Goal: Task Accomplishment & Management: Understand process/instructions

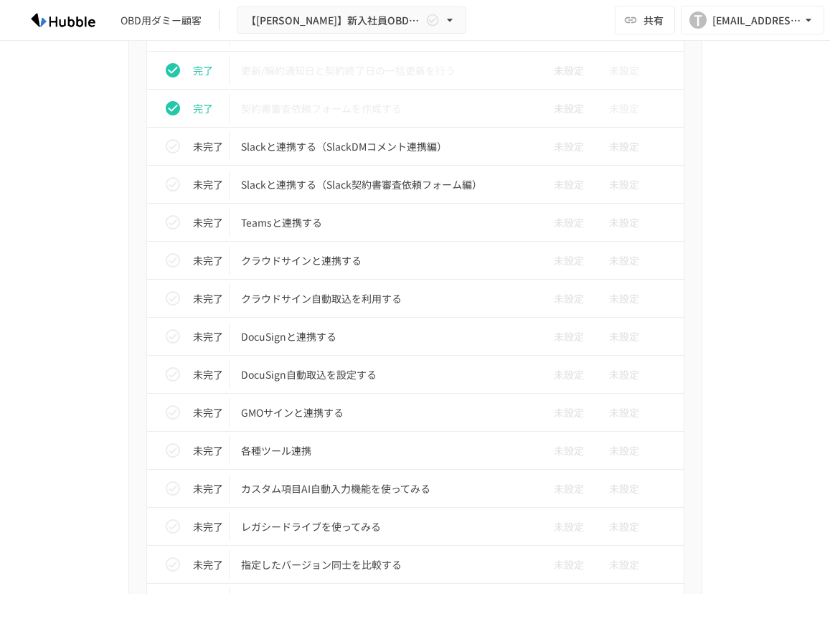
scroll to position [1118, 0]
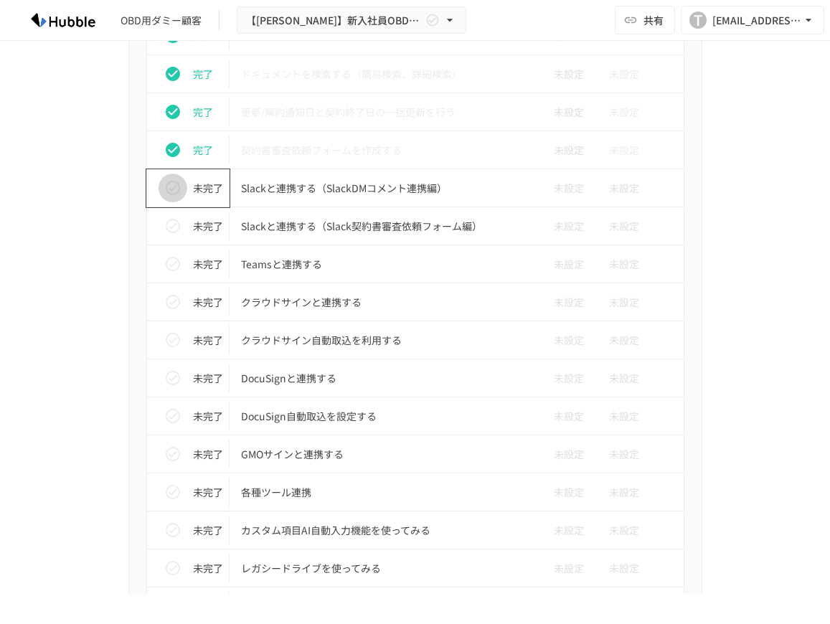
click at [184, 185] on button "status" at bounding box center [173, 188] width 29 height 29
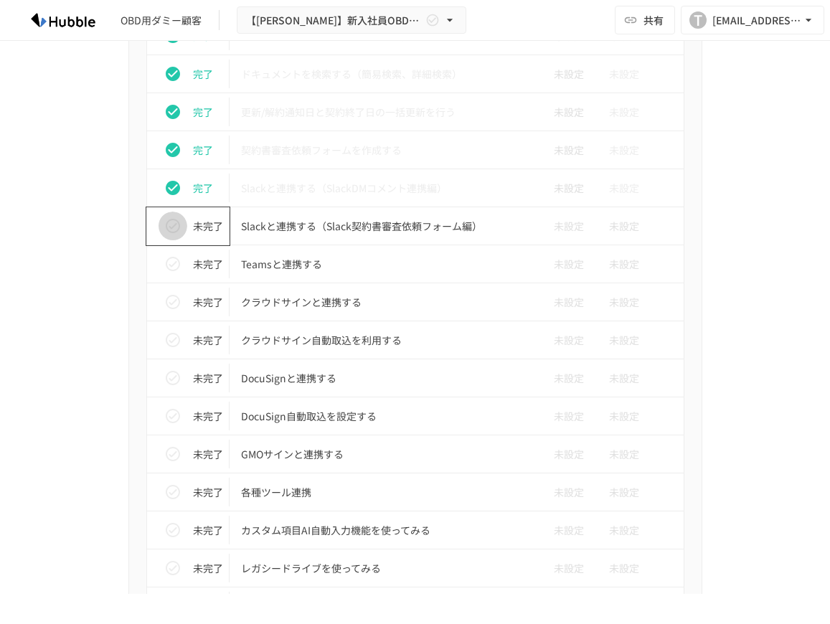
click at [182, 221] on button "status" at bounding box center [173, 226] width 29 height 29
click at [177, 240] on td "完了" at bounding box center [187, 226] width 83 height 38
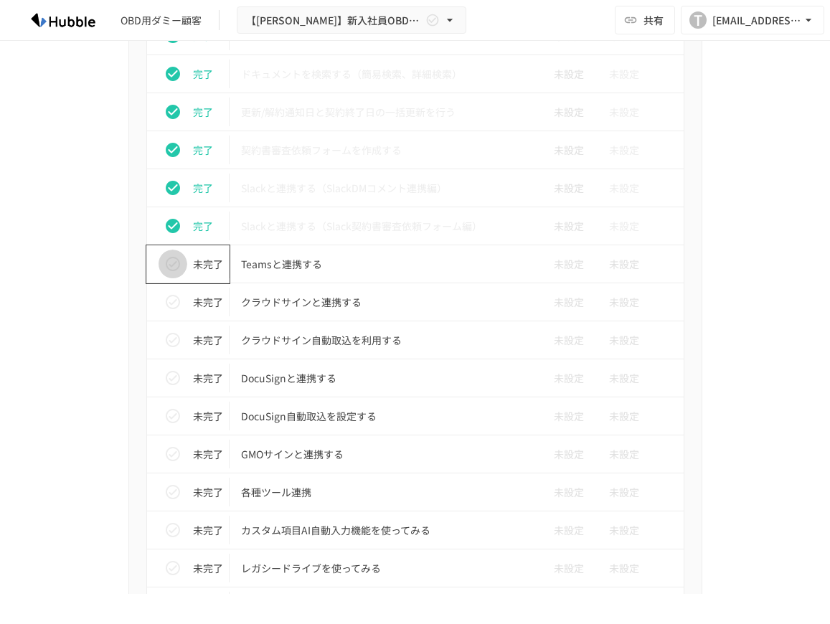
click at [181, 264] on icon "status" at bounding box center [172, 263] width 17 height 17
click at [182, 311] on button "status" at bounding box center [173, 302] width 29 height 29
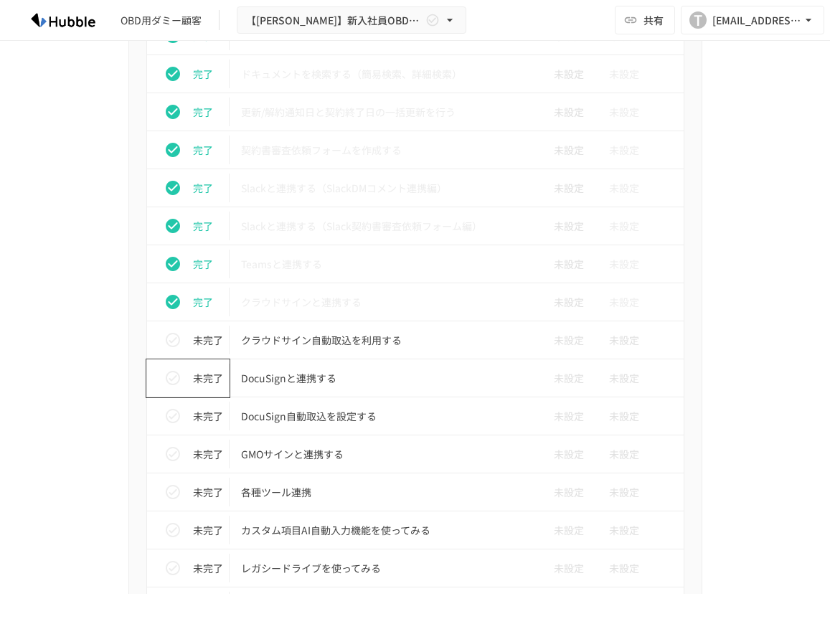
click at [183, 367] on div "未完了" at bounding box center [194, 378] width 71 height 29
click at [185, 339] on button "status" at bounding box center [173, 340] width 29 height 29
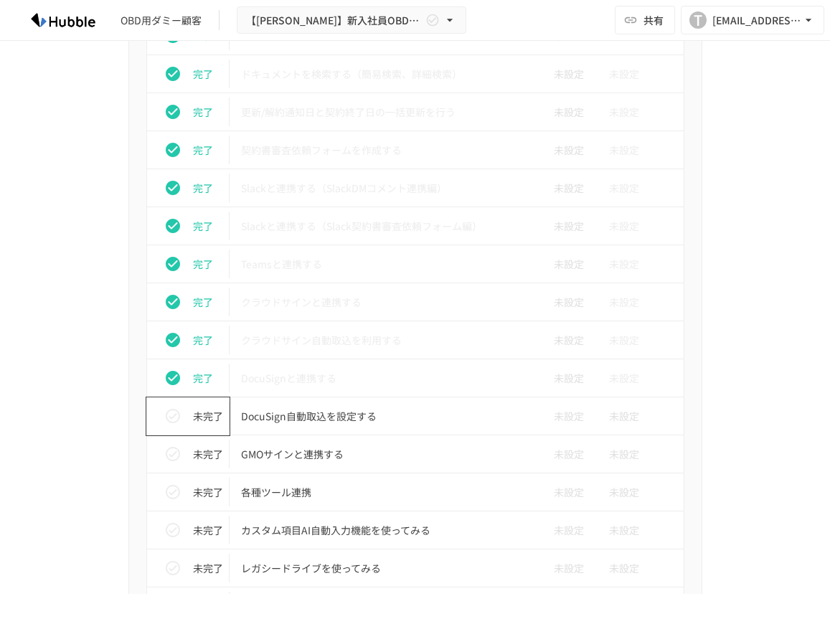
click at [187, 405] on div "未完了" at bounding box center [194, 416] width 71 height 29
click at [190, 444] on div "未完了" at bounding box center [194, 454] width 71 height 29
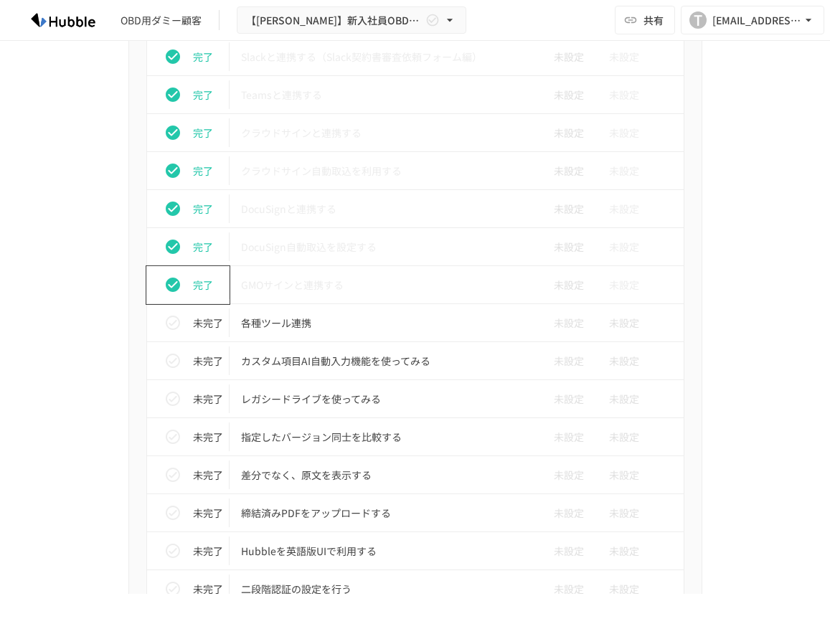
scroll to position [1290, 0]
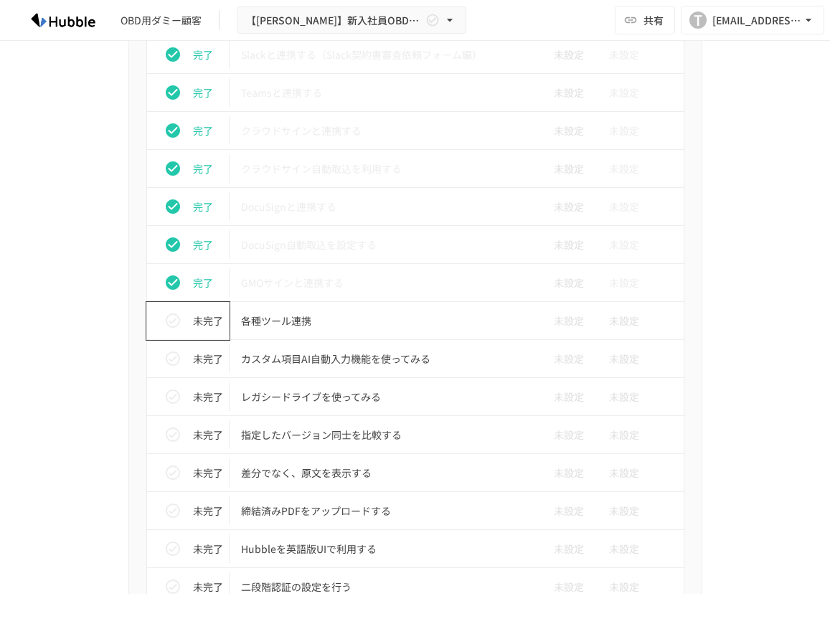
click at [176, 320] on icon "status" at bounding box center [172, 320] width 17 height 17
click at [187, 358] on div "未完了" at bounding box center [194, 358] width 71 height 29
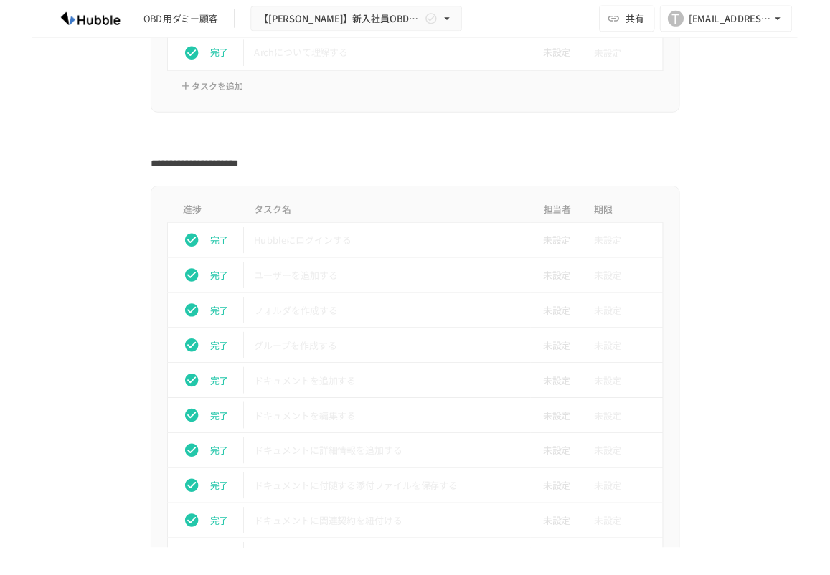
scroll to position [361, 0]
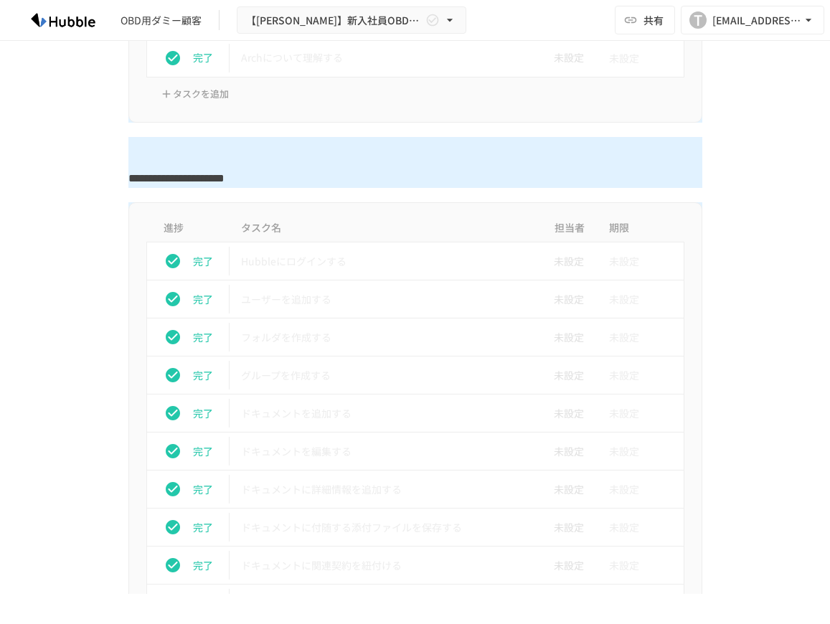
drag, startPoint x: 189, startPoint y: 385, endPoint x: 108, endPoint y: 41, distance: 354.0
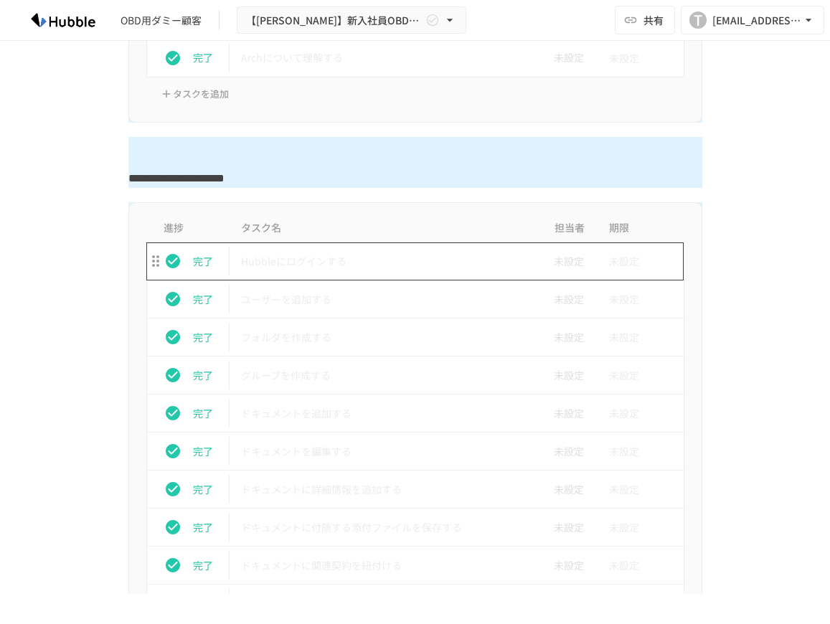
click at [295, 264] on p "Hubbleにログインする" at bounding box center [385, 262] width 288 height 18
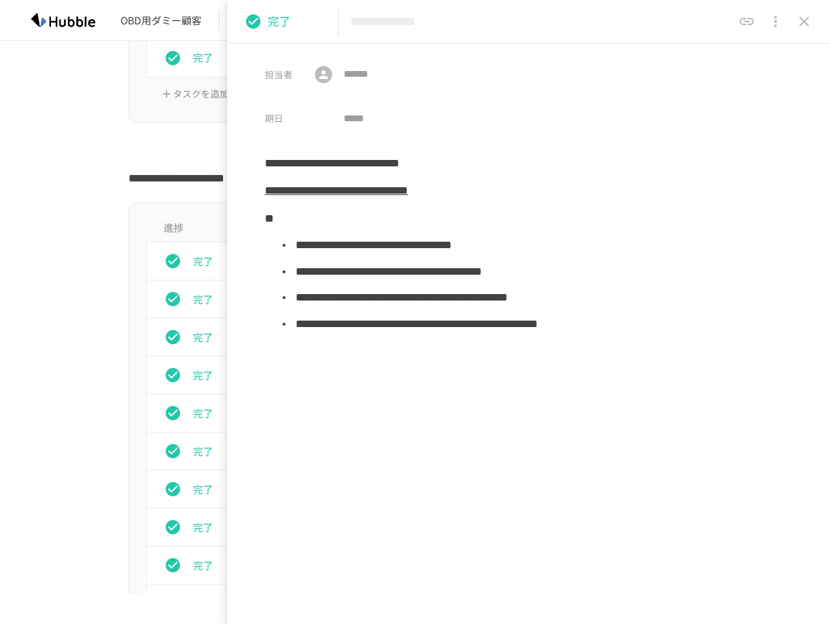
click at [112, 148] on div at bounding box center [415, 150] width 830 height 27
click at [826, 26] on div "**********" at bounding box center [528, 22] width 603 height 44
click at [803, 17] on icon "close drawer" at bounding box center [804, 21] width 17 height 17
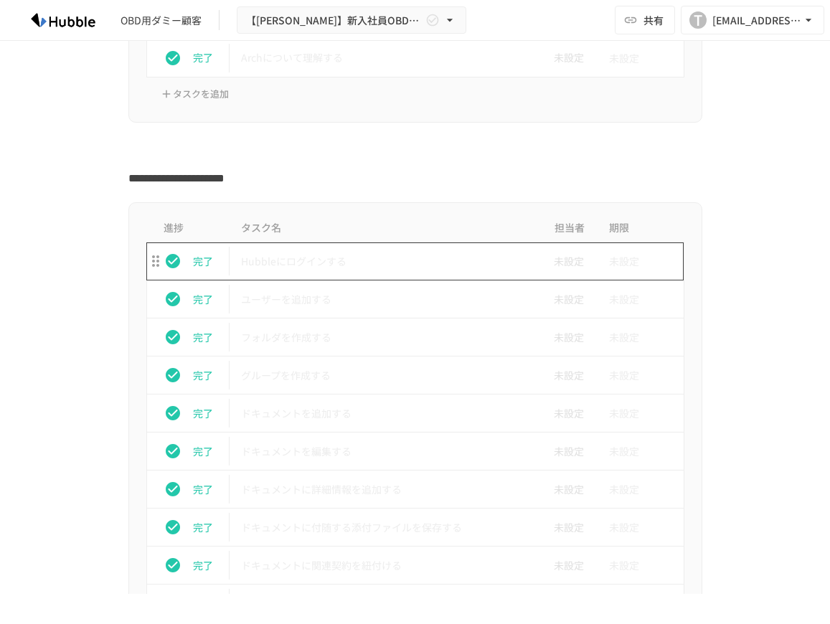
click at [337, 300] on p "ユーザーを追加する" at bounding box center [385, 300] width 288 height 18
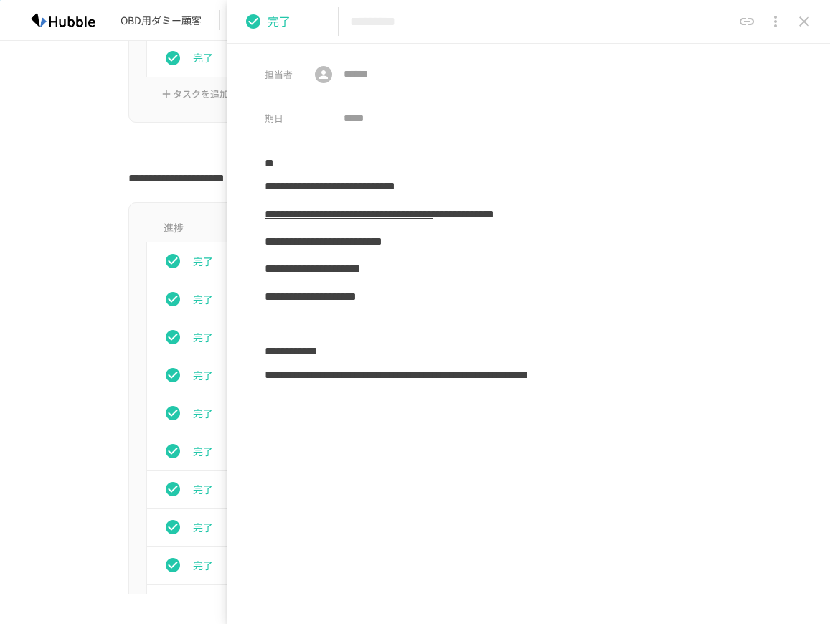
click at [339, 218] on link "**********" at bounding box center [349, 214] width 169 height 11
click at [266, 240] on div "**********" at bounding box center [529, 240] width 528 height 27
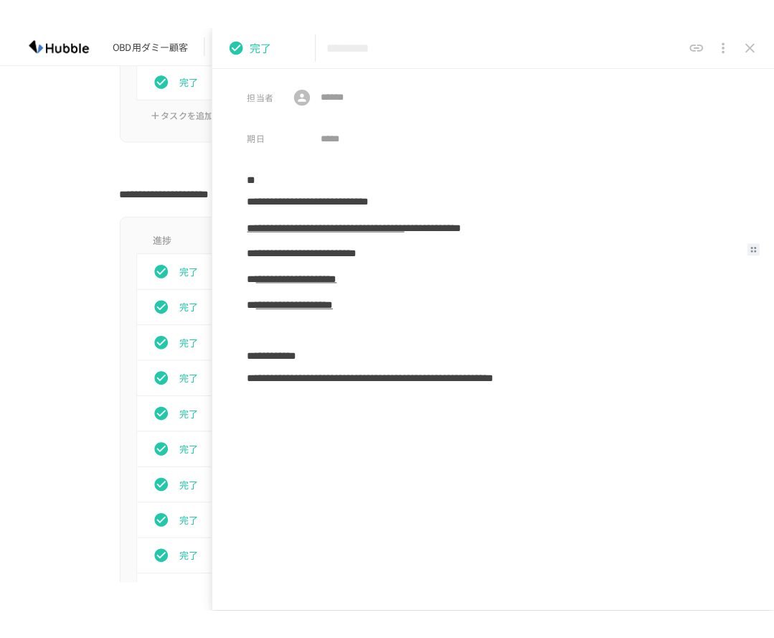
scroll to position [361, 0]
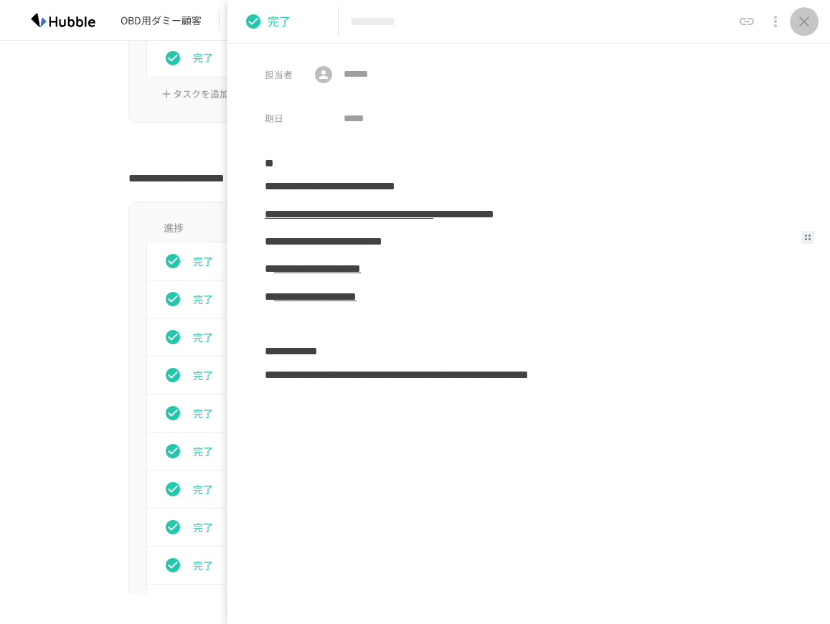
click at [800, 24] on icon "close drawer" at bounding box center [804, 21] width 17 height 17
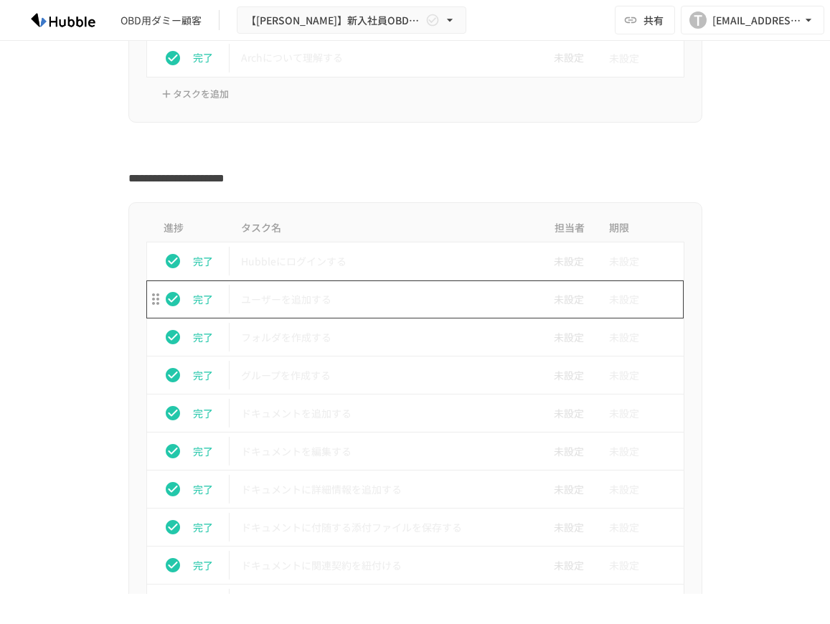
click at [324, 287] on td "ユーザーを追加する" at bounding box center [385, 300] width 311 height 38
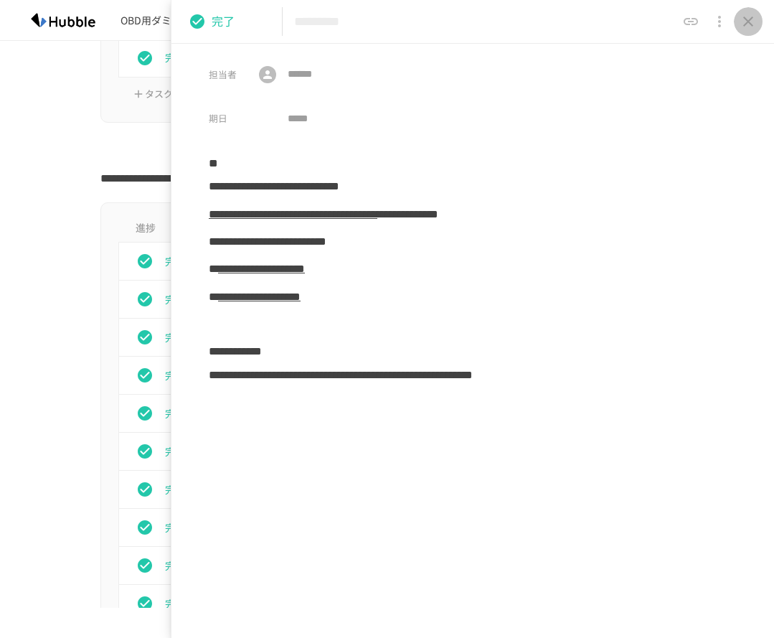
click at [738, 26] on button "close drawer" at bounding box center [748, 21] width 29 height 29
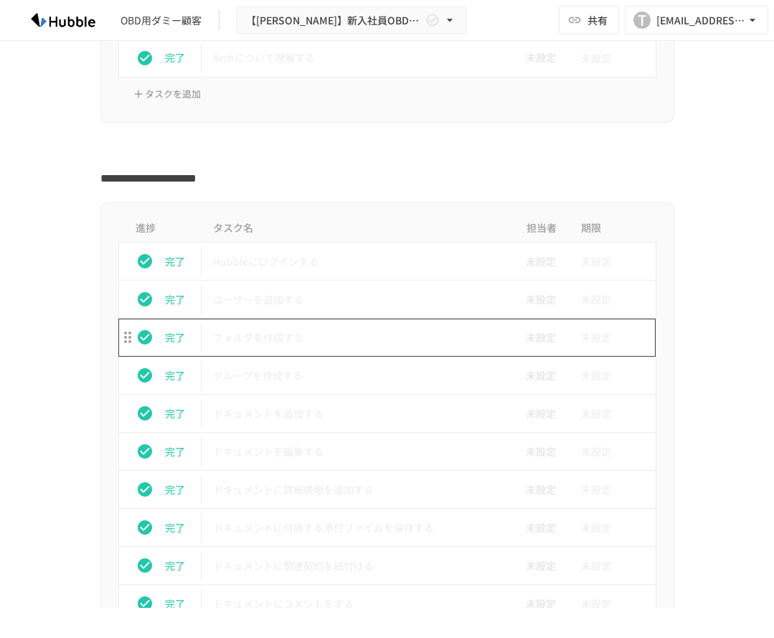
click at [240, 353] on td "フォルダを作成する" at bounding box center [357, 338] width 311 height 38
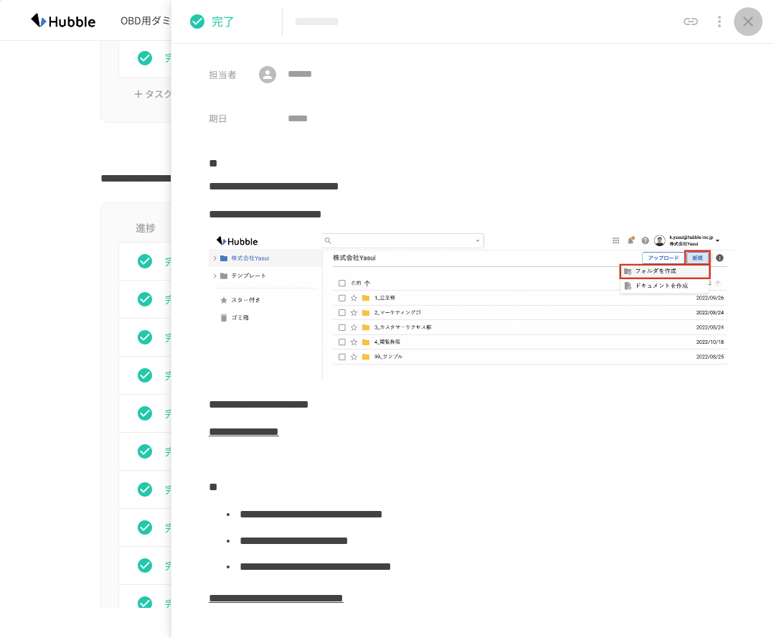
click at [745, 27] on icon "close drawer" at bounding box center [748, 21] width 17 height 17
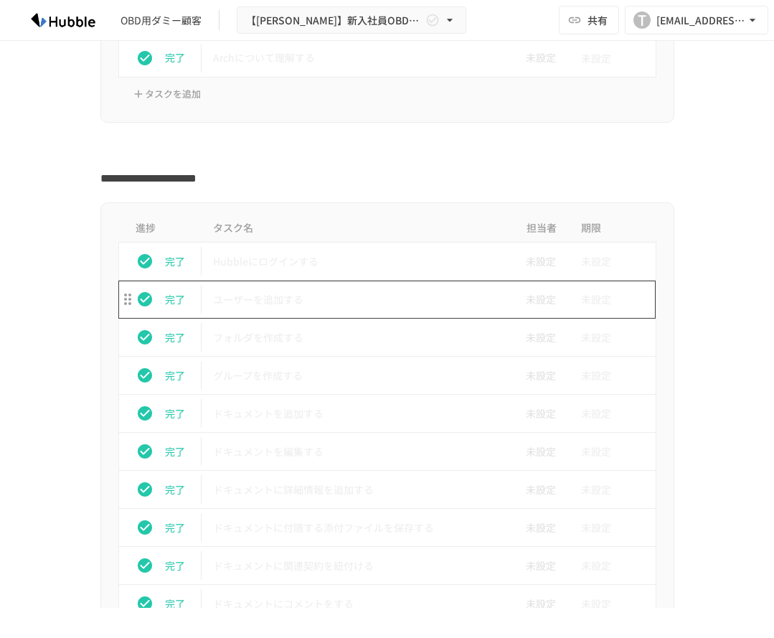
click at [252, 296] on p "ユーザーを追加する" at bounding box center [357, 300] width 288 height 18
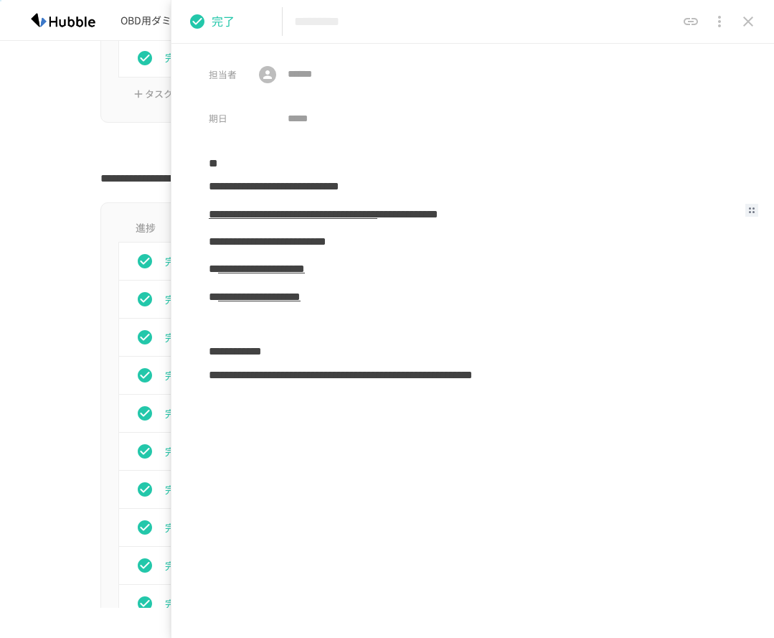
click at [289, 211] on link "**********" at bounding box center [293, 214] width 169 height 11
click at [283, 265] on link "**********" at bounding box center [261, 268] width 87 height 11
